Goal: Task Accomplishment & Management: Use online tool/utility

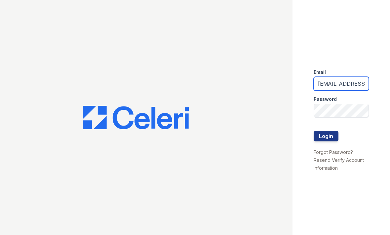
type input "[EMAIL_ADDRESS][DOMAIN_NAME]"
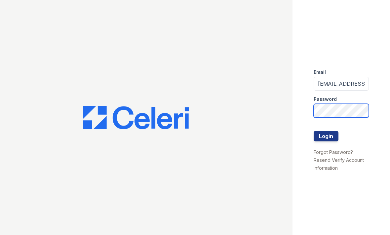
click at [326, 136] on button "Login" at bounding box center [325, 136] width 25 height 11
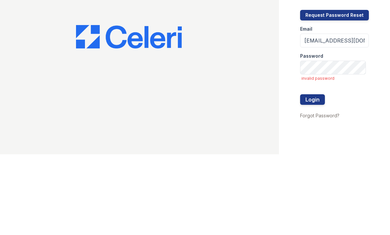
click at [316, 175] on button "Login" at bounding box center [312, 180] width 25 height 11
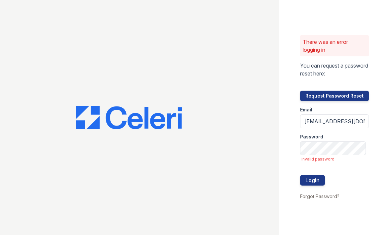
click at [358, 95] on button "Request Password Reset" at bounding box center [334, 96] width 69 height 11
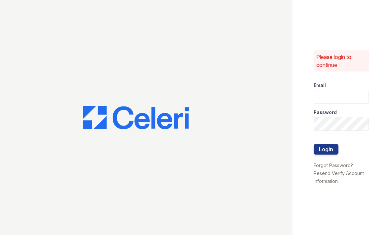
click at [241, 72] on div at bounding box center [146, 117] width 292 height 235
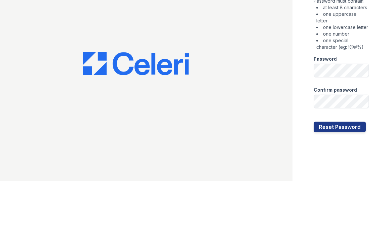
click at [347, 176] on button "Reset Password" at bounding box center [339, 181] width 52 height 11
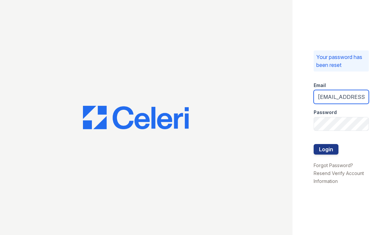
type input "[EMAIL_ADDRESS][DOMAIN_NAME]"
click at [337, 151] on button "Login" at bounding box center [325, 149] width 25 height 11
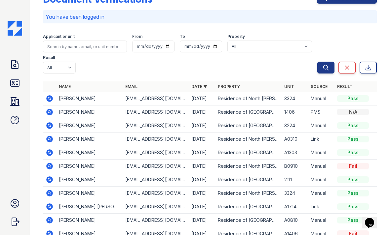
scroll to position [16, 0]
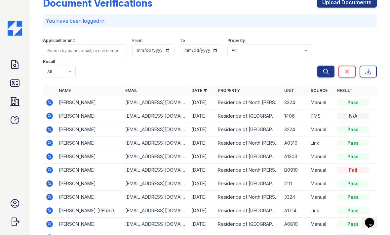
click at [11, 78] on icon at bounding box center [15, 83] width 11 height 11
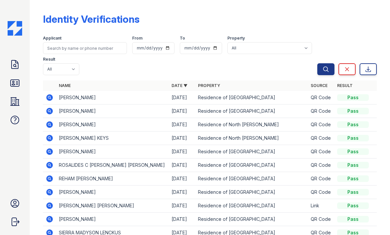
click at [13, 69] on icon at bounding box center [15, 64] width 7 height 8
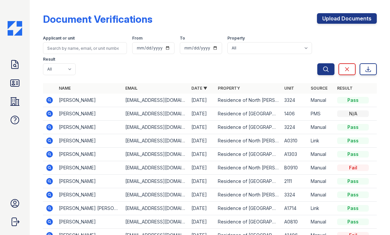
click at [10, 80] on icon at bounding box center [15, 83] width 11 height 11
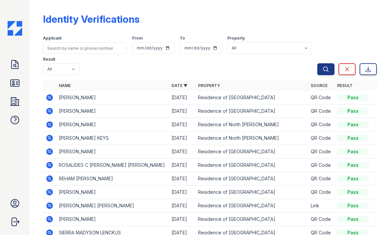
click at [13, 120] on icon at bounding box center [15, 120] width 11 height 11
click at [11, 102] on icon at bounding box center [15, 102] width 9 height 8
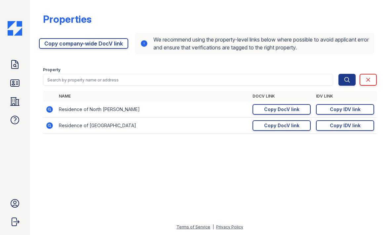
click at [48, 110] on icon at bounding box center [49, 109] width 7 height 7
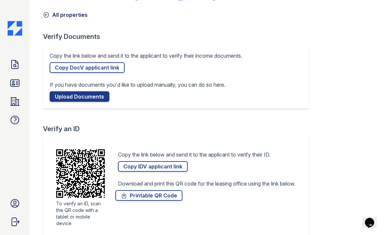
scroll to position [23, 0]
click at [166, 166] on link "Copy IDV applicant link" at bounding box center [153, 167] width 70 height 11
click at [13, 85] on icon at bounding box center [15, 83] width 9 height 7
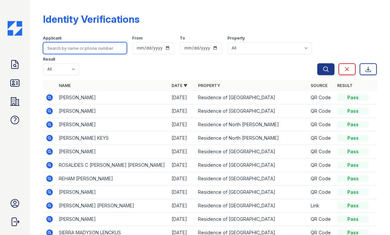
click at [104, 51] on input "search" at bounding box center [85, 48] width 84 height 12
type input "Carmen"
click at [326, 69] on button "Search" at bounding box center [325, 69] width 17 height 12
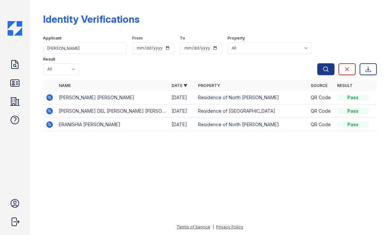
click at [13, 82] on icon at bounding box center [15, 83] width 9 height 7
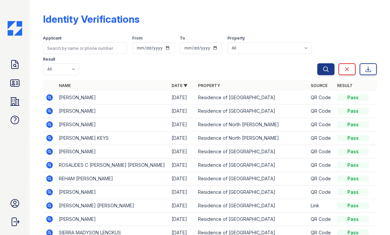
click at [13, 103] on icon at bounding box center [15, 101] width 11 height 11
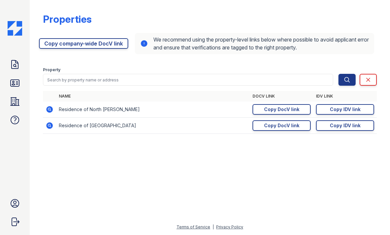
click at [49, 110] on icon at bounding box center [49, 109] width 2 height 2
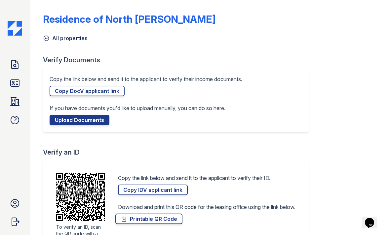
click at [64, 90] on link "Copy DocV applicant link" at bounding box center [87, 91] width 75 height 11
click at [109, 88] on link "Copy DocV applicant link" at bounding box center [87, 91] width 75 height 11
click at [171, 191] on link "Copy IDV applicant link" at bounding box center [153, 190] width 70 height 11
click at [13, 83] on icon at bounding box center [15, 83] width 11 height 11
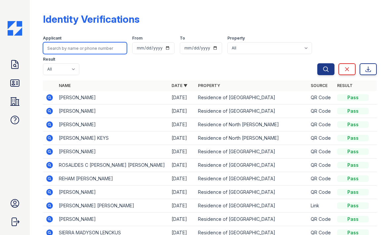
click at [67, 44] on input "search" at bounding box center [85, 48] width 84 height 12
type input "[PERSON_NAME]"
click at [326, 69] on button "Search" at bounding box center [325, 69] width 17 height 12
